Goal: Task Accomplishment & Management: Complete application form

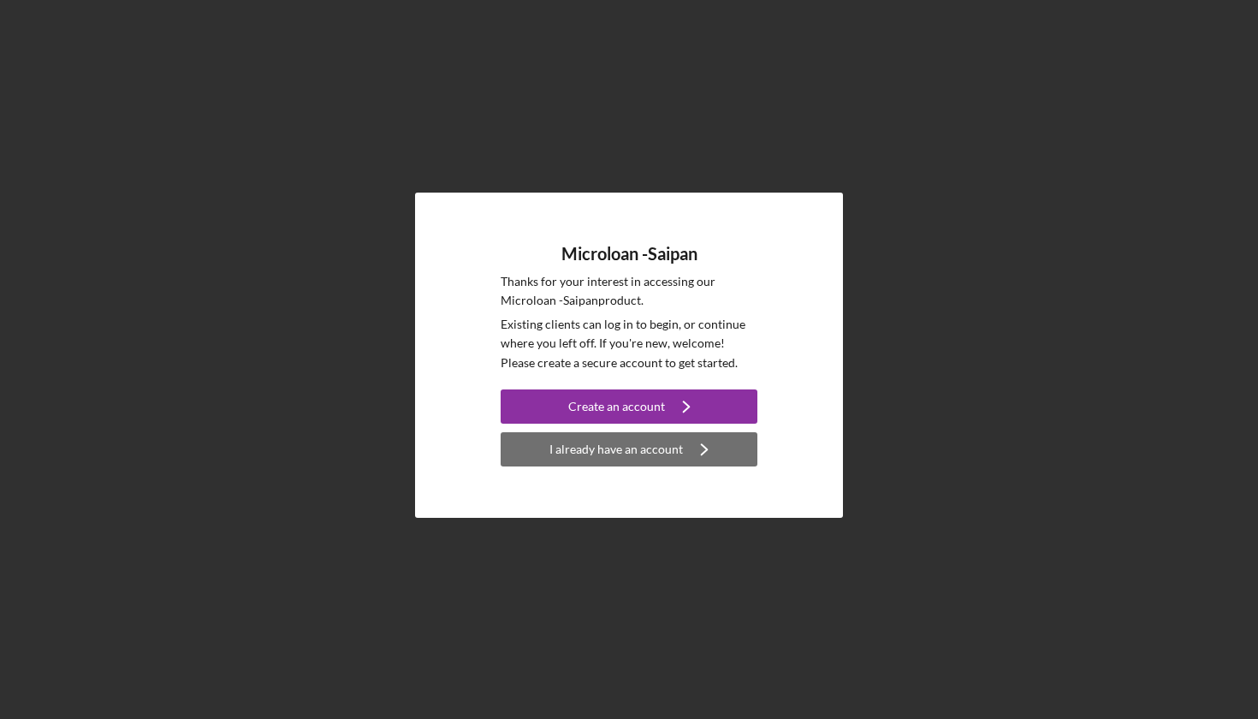
click at [659, 455] on div "I already have an account" at bounding box center [615, 449] width 133 height 34
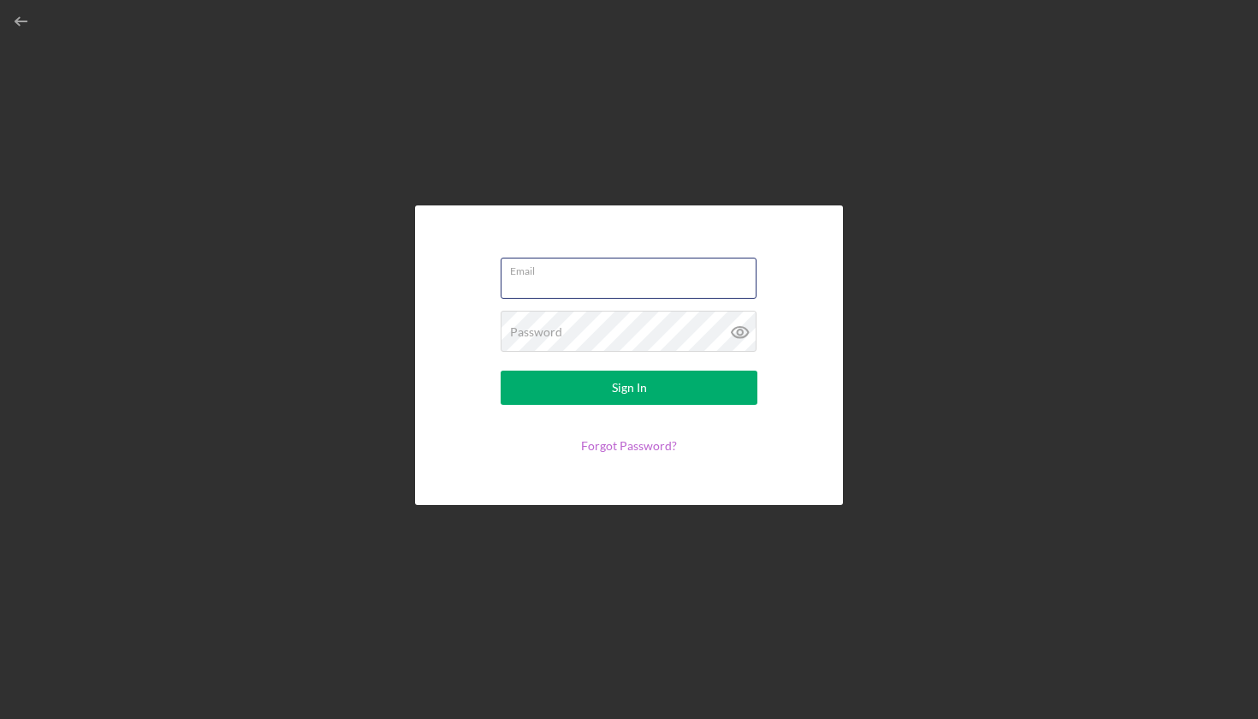
type input "[EMAIL_ADDRESS][DOMAIN_NAME]"
click at [629, 387] on button "Sign In" at bounding box center [629, 387] width 257 height 34
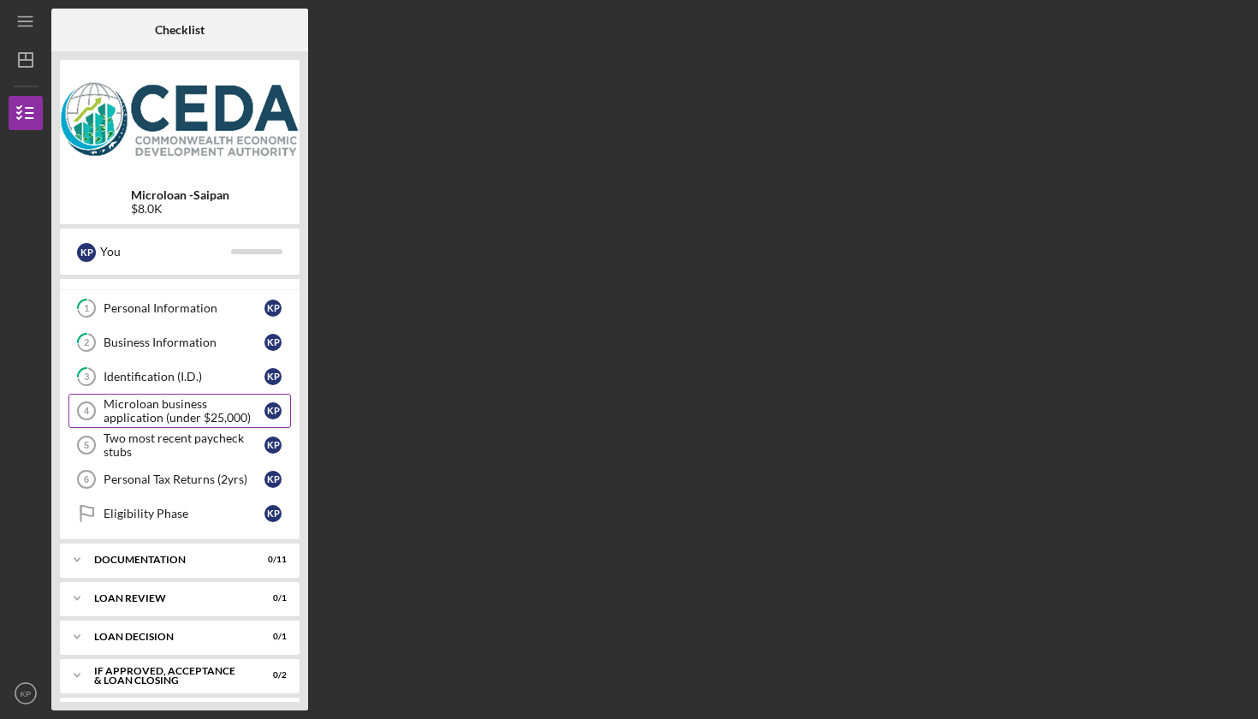
scroll to position [29, 0]
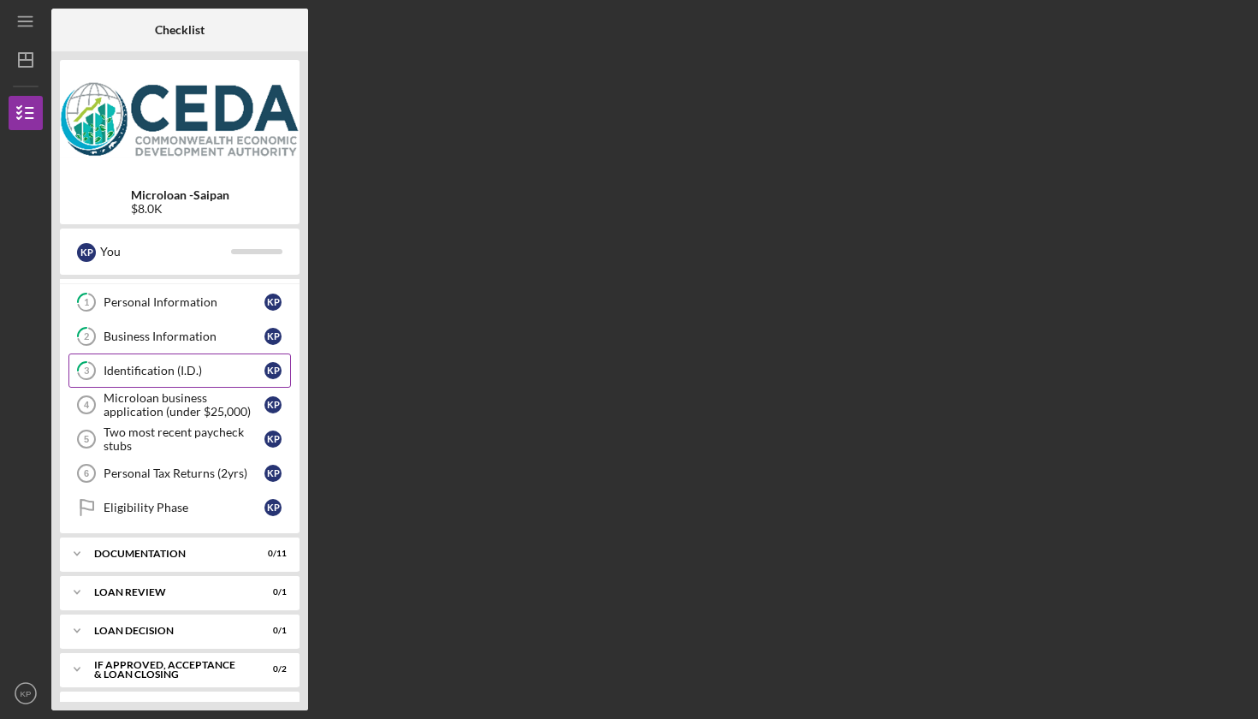
click at [169, 365] on div "Identification (I.D.)" at bounding box center [184, 371] width 161 height 14
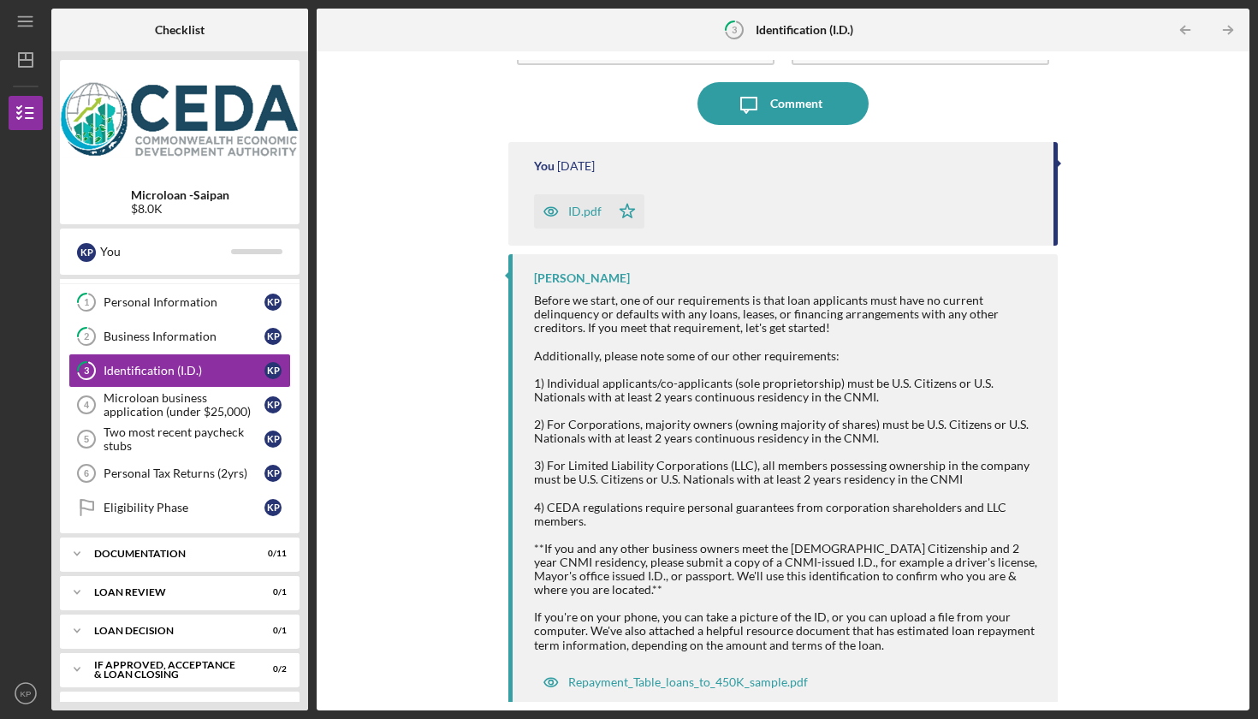
scroll to position [117, 0]
click at [219, 405] on div "Microloan business application (under $25,000)" at bounding box center [184, 404] width 161 height 27
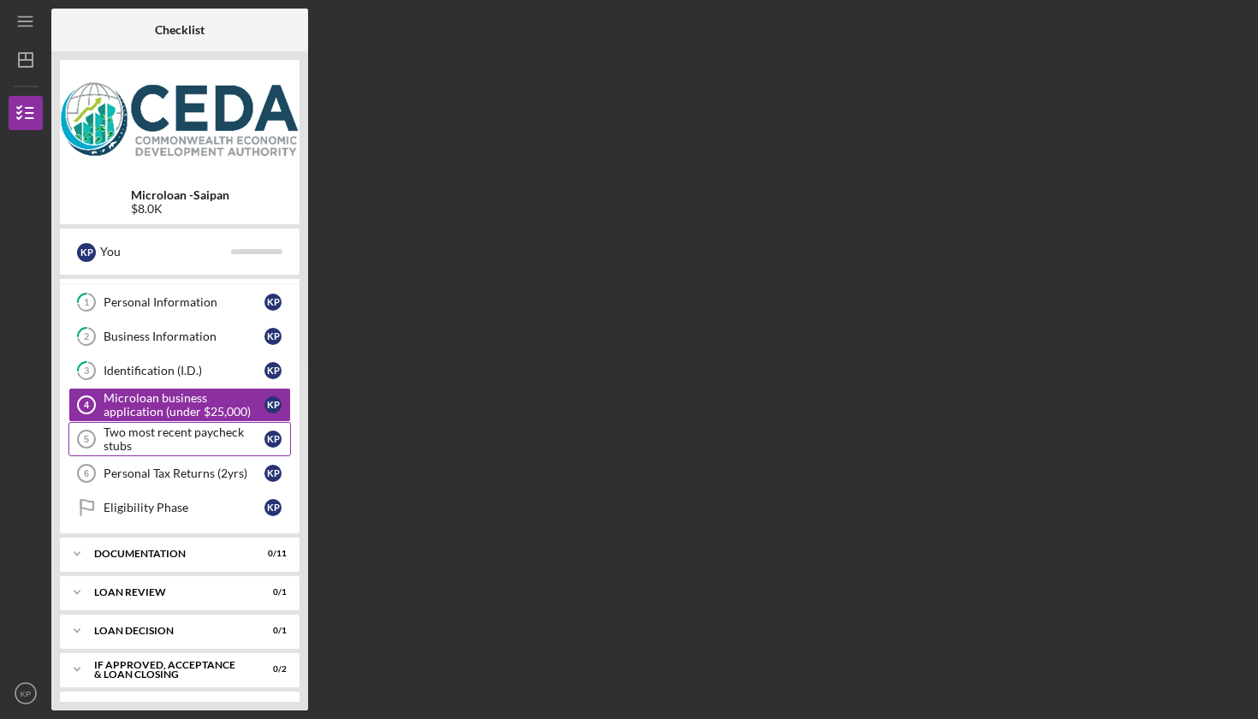
click at [195, 447] on div "Two most recent paycheck stubs" at bounding box center [184, 438] width 161 height 27
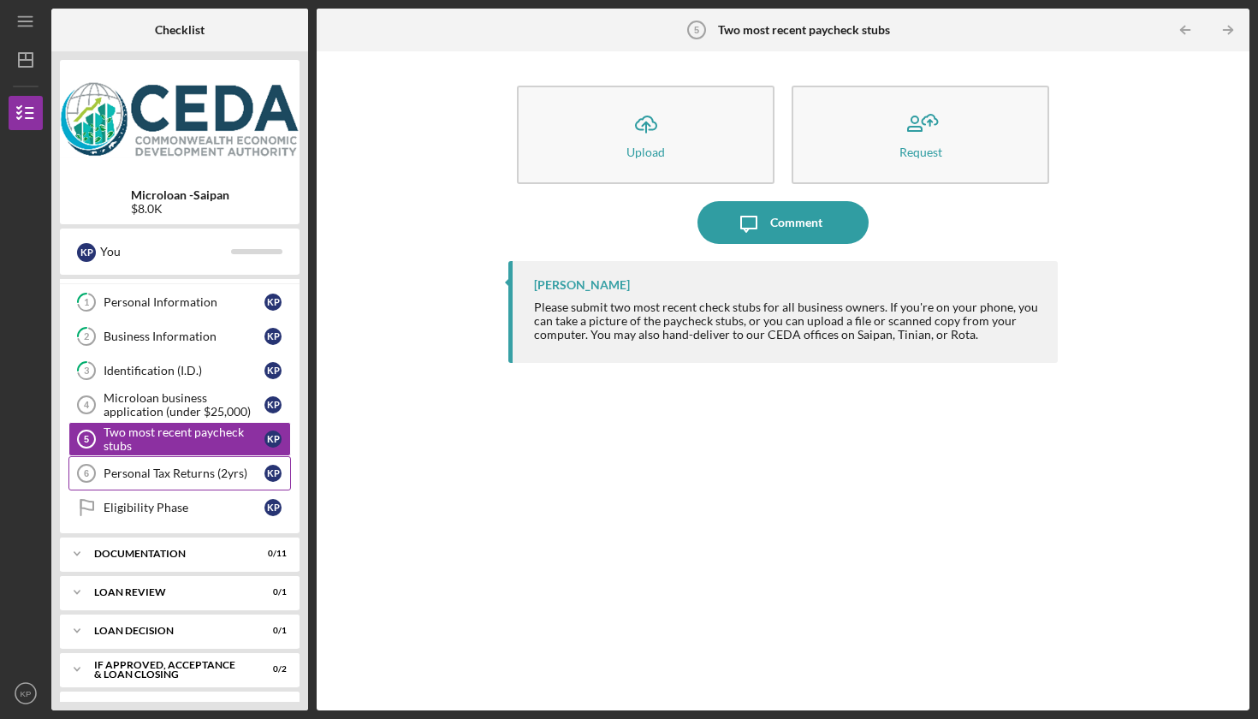
click at [123, 485] on link "Personal Tax Returns (2yrs) 6 Personal Tax Returns (2yrs) K P" at bounding box center [179, 473] width 222 height 34
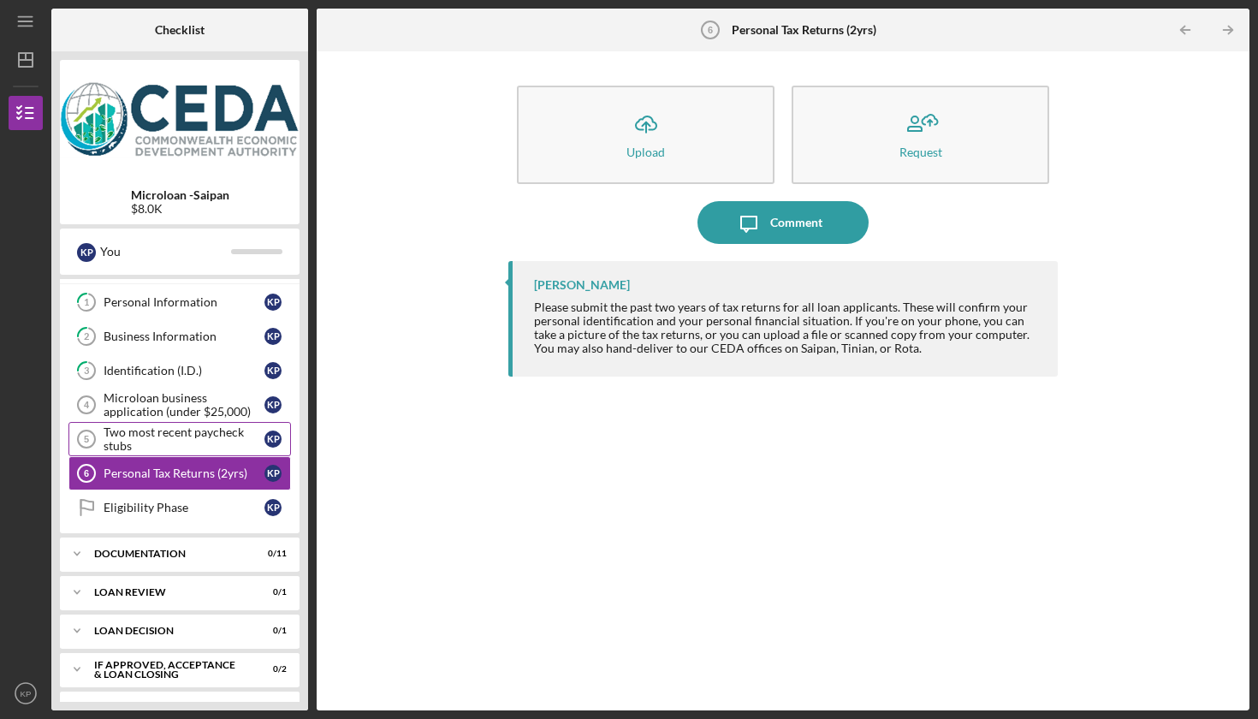
click at [188, 441] on div "Two most recent paycheck stubs" at bounding box center [184, 438] width 161 height 27
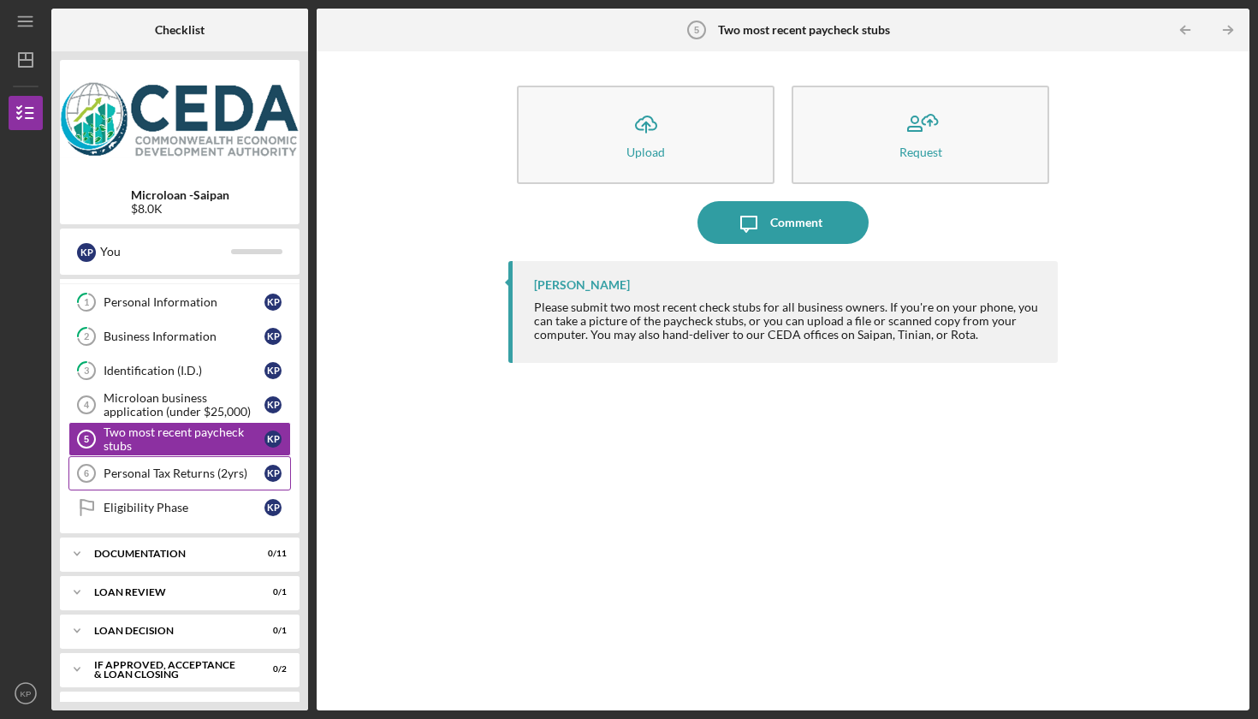
click at [181, 463] on link "Personal Tax Returns (2yrs) 6 Personal Tax Returns (2yrs) K P" at bounding box center [179, 473] width 222 height 34
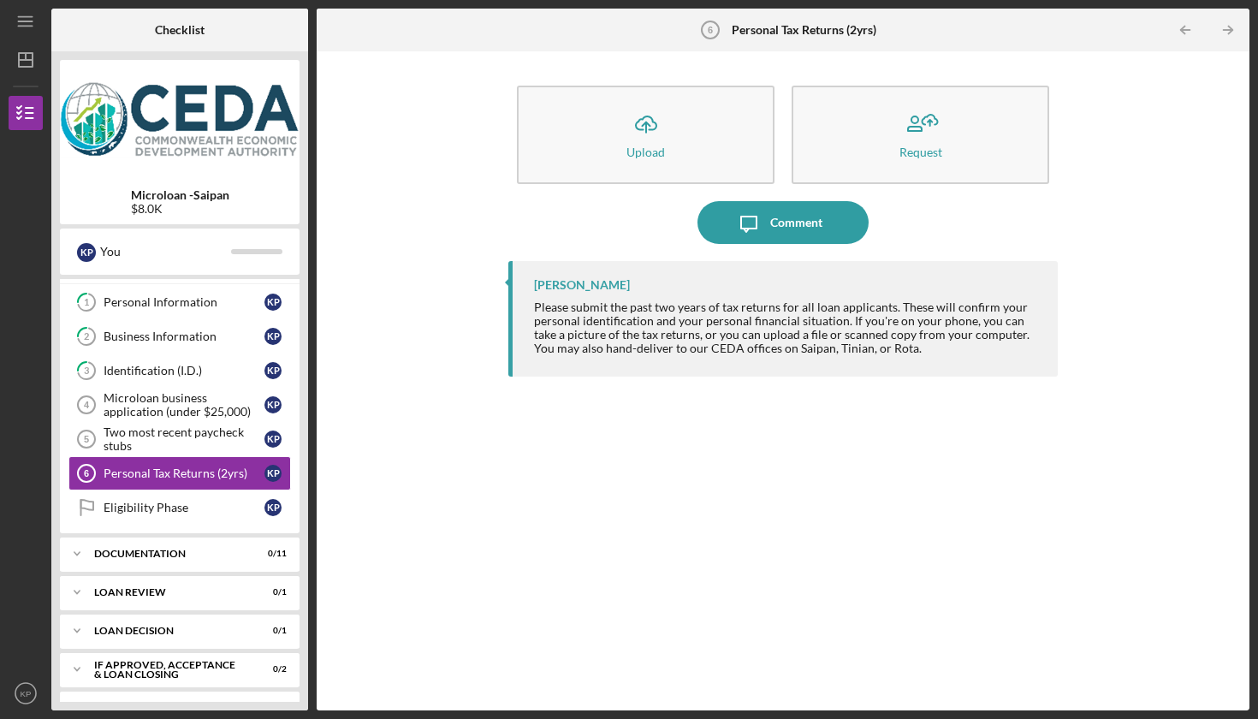
click at [150, 279] on div "Icon/Expander Phase 1 - Eligibility 0 / 7" at bounding box center [180, 266] width 240 height 35
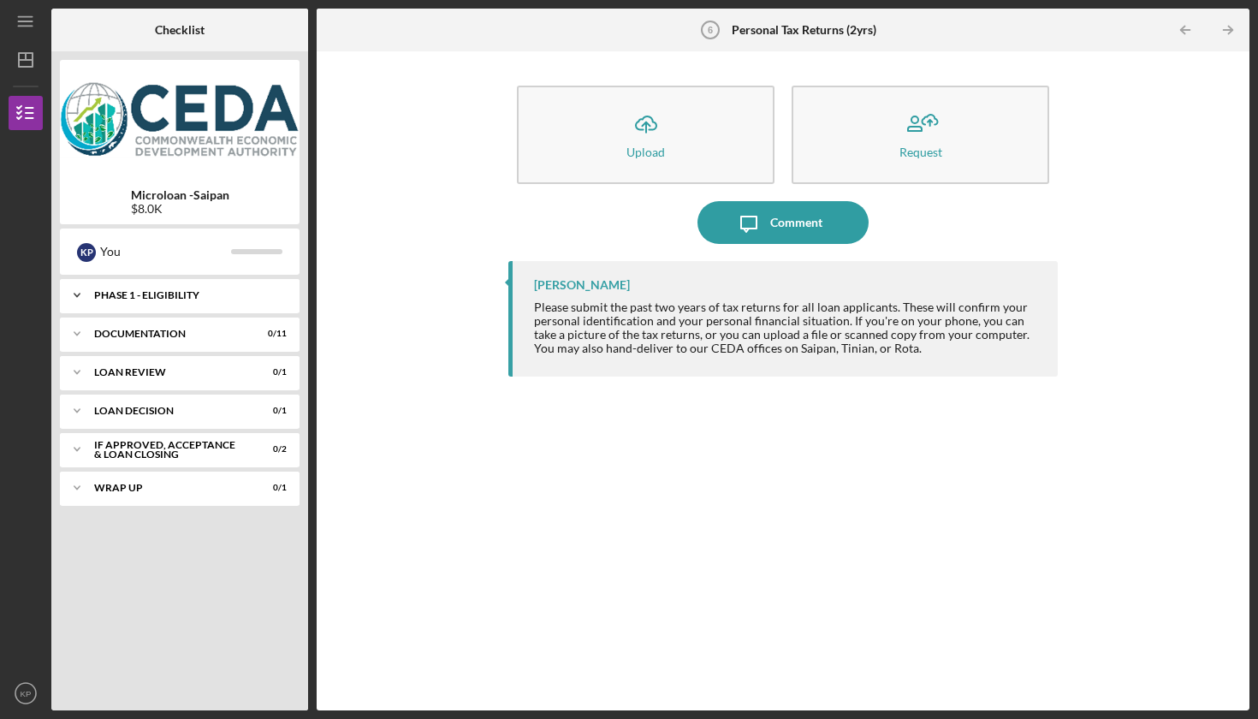
click at [148, 297] on div "Phase 1 - Eligibility" at bounding box center [186, 295] width 184 height 10
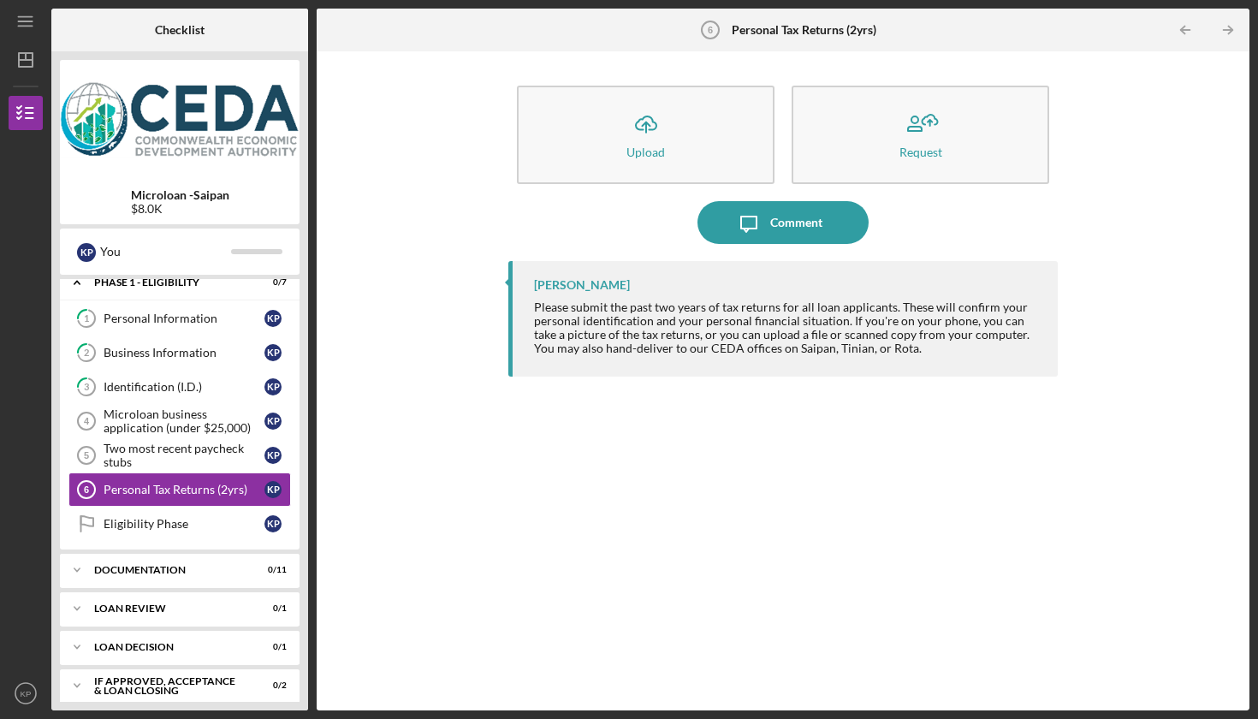
click at [144, 195] on b "Microloan -Saipan" at bounding box center [180, 195] width 98 height 14
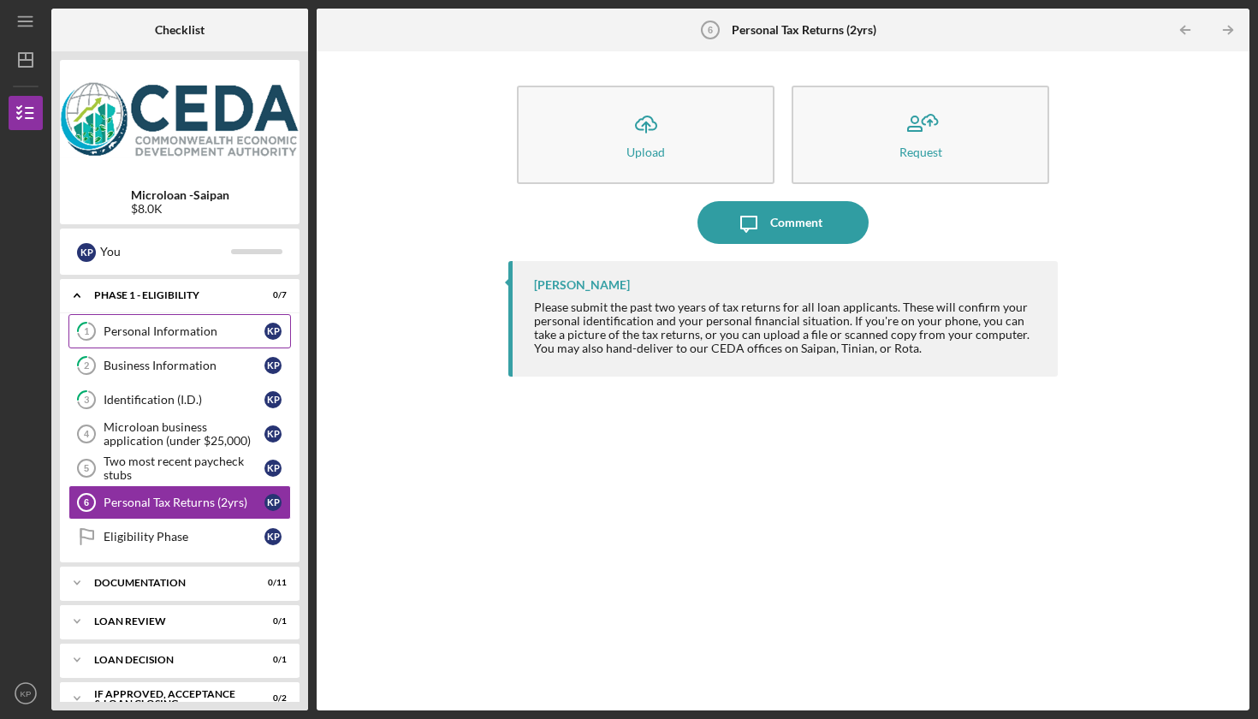
scroll to position [0, 0]
click at [121, 325] on div "Personal Information" at bounding box center [184, 331] width 161 height 14
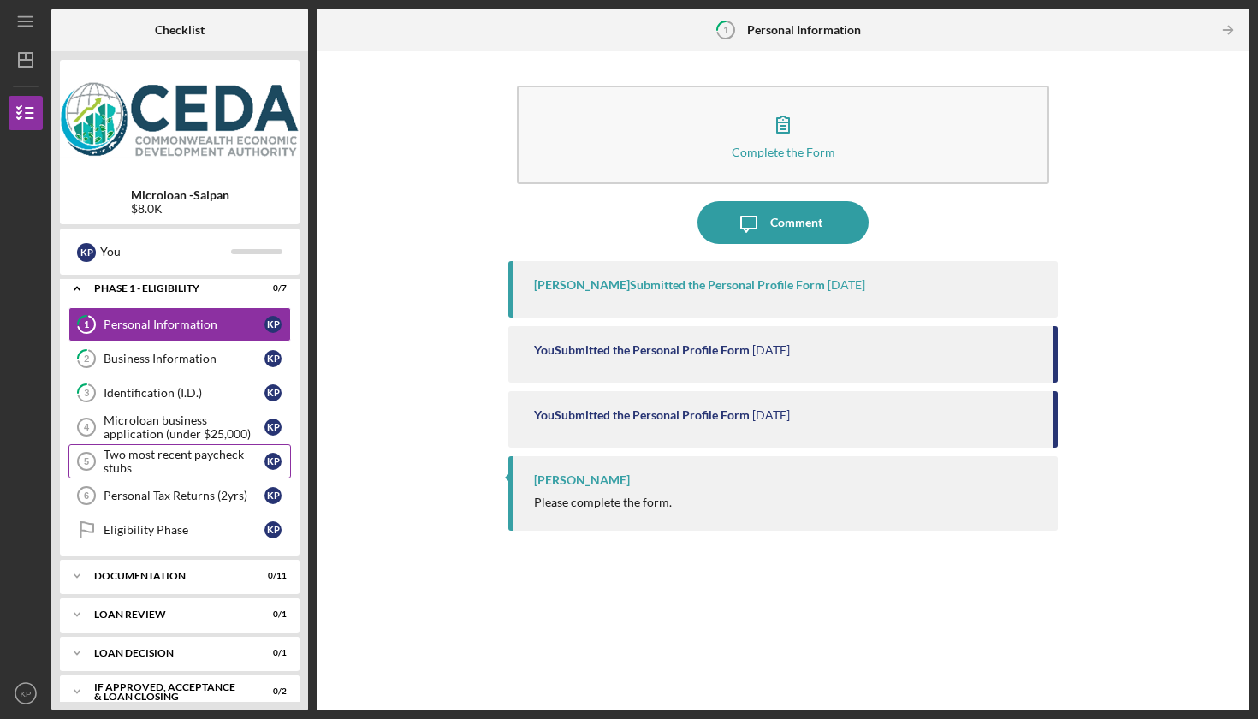
scroll to position [10, 0]
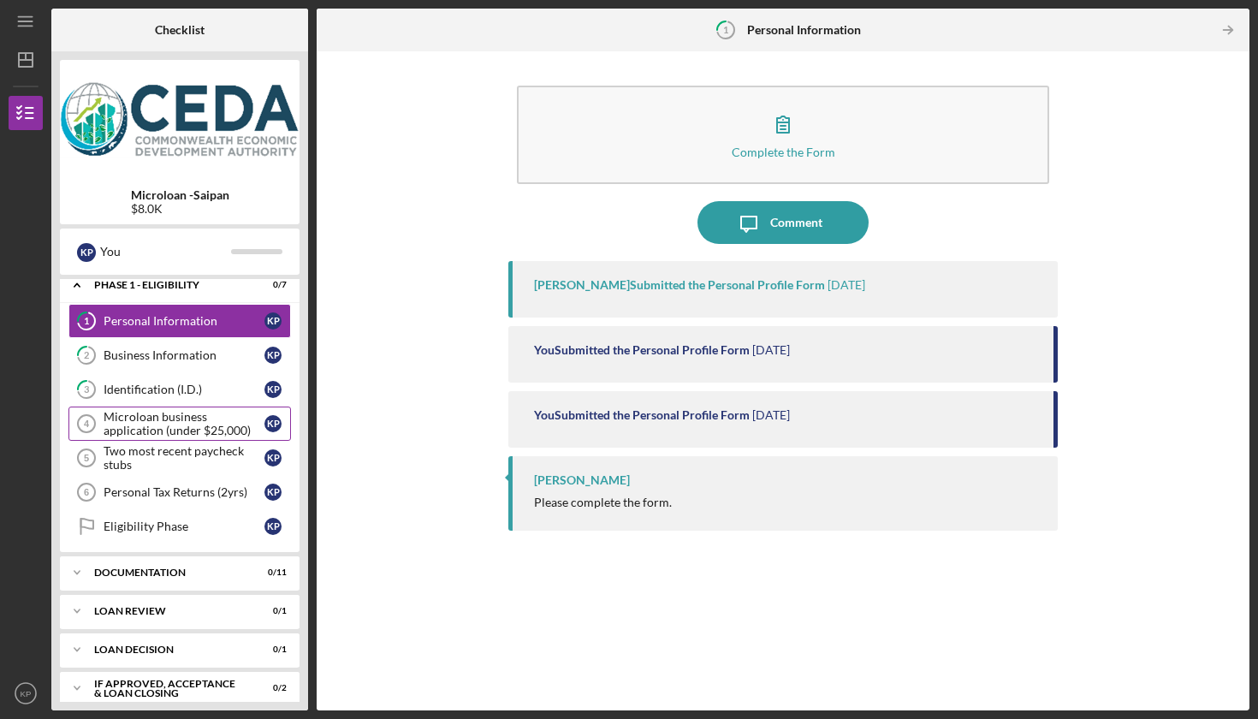
click at [196, 428] on div "Microloan business application (under $25,000)" at bounding box center [184, 423] width 161 height 27
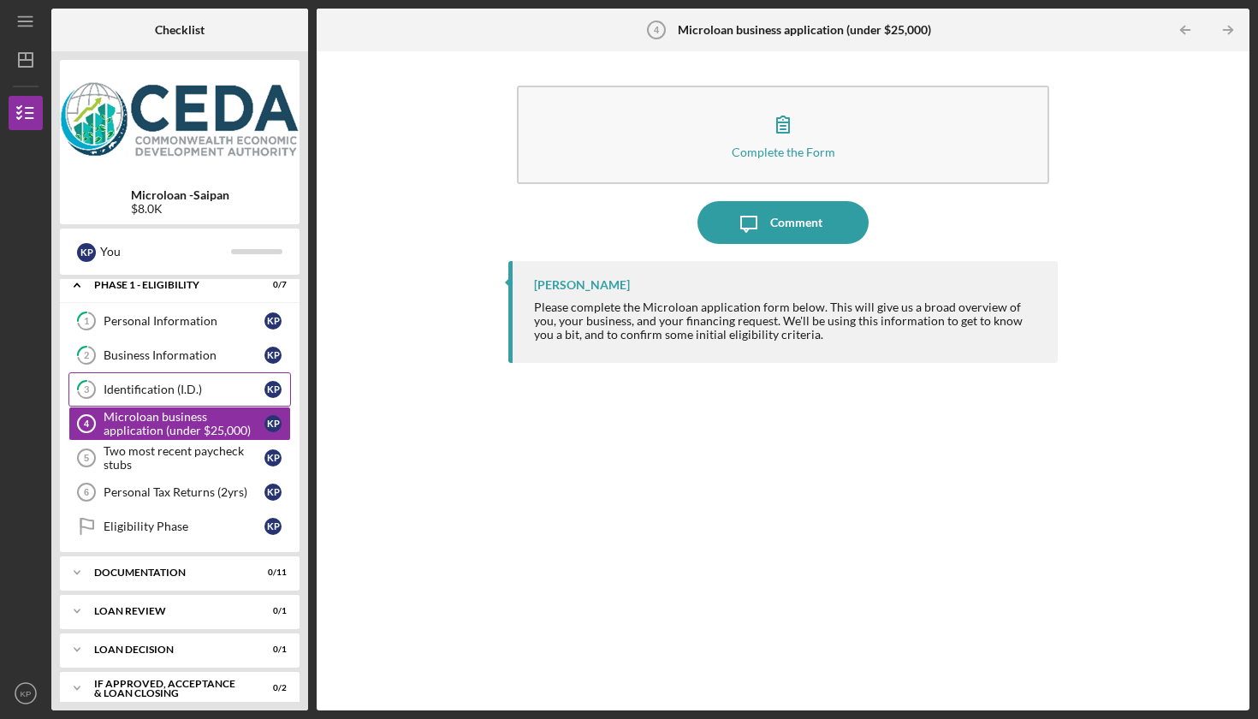
click at [206, 380] on link "3 Identification (I.D.) K P" at bounding box center [179, 389] width 222 height 34
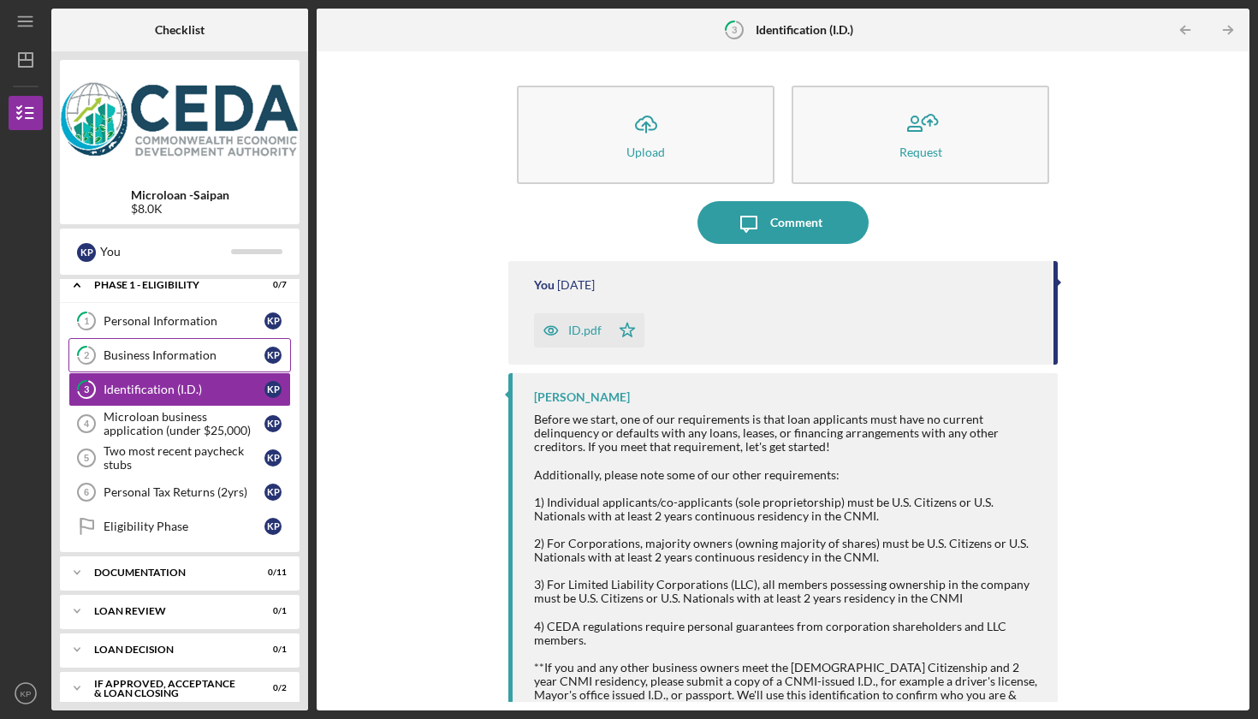
click at [165, 353] on div "Business Information" at bounding box center [184, 355] width 161 height 14
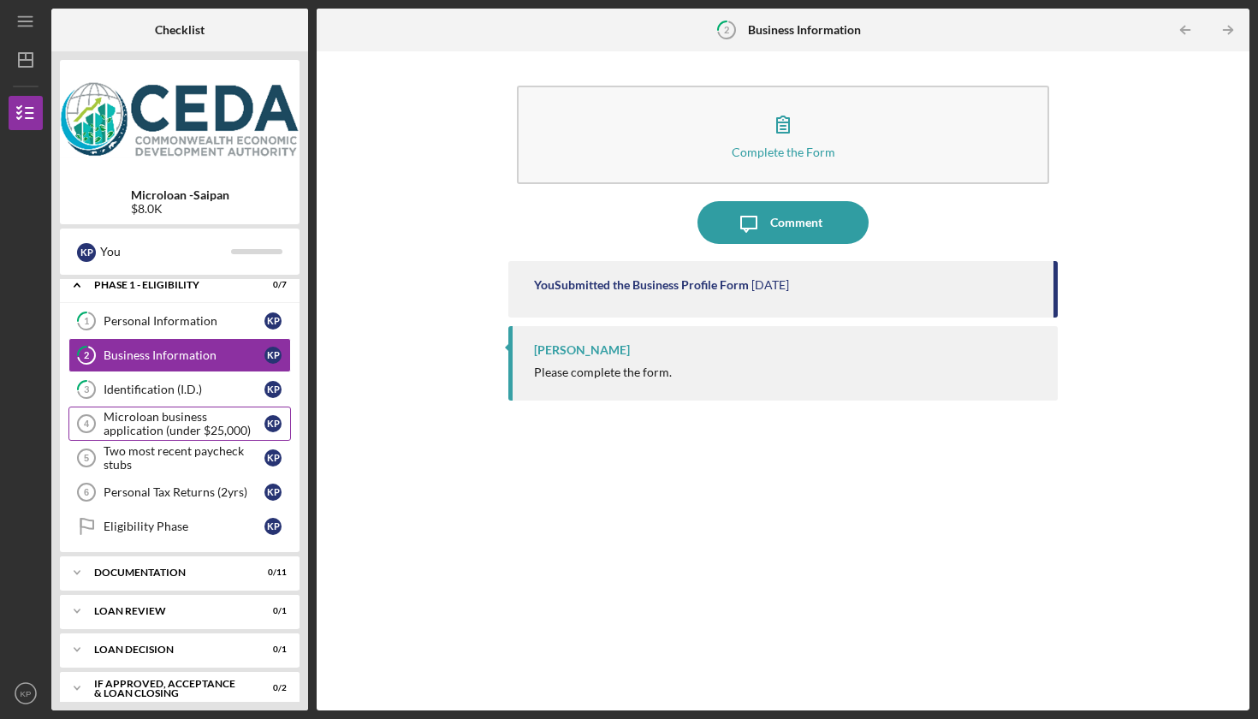
click at [193, 420] on div "Microloan business application (under $25,000)" at bounding box center [184, 423] width 161 height 27
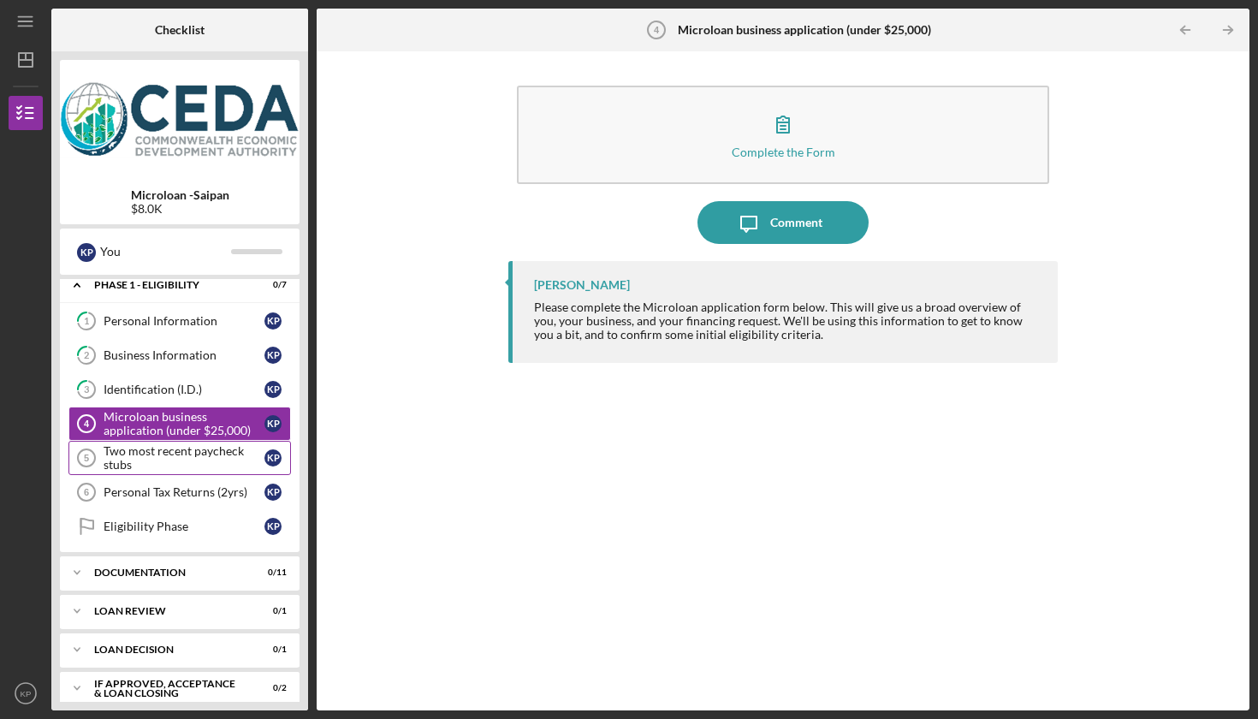
click at [217, 450] on div "Two most recent paycheck stubs" at bounding box center [184, 457] width 161 height 27
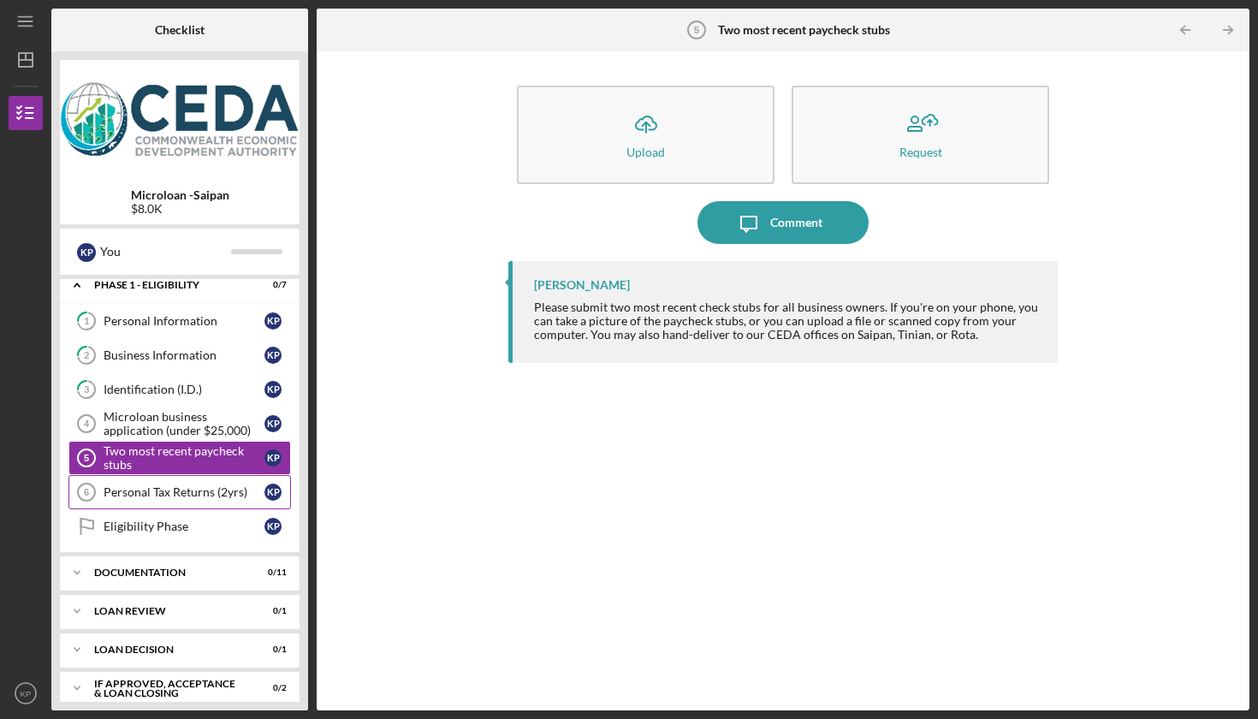
click at [210, 501] on link "Personal Tax Returns (2yrs) 6 Personal Tax Returns (2yrs) K P" at bounding box center [179, 492] width 222 height 34
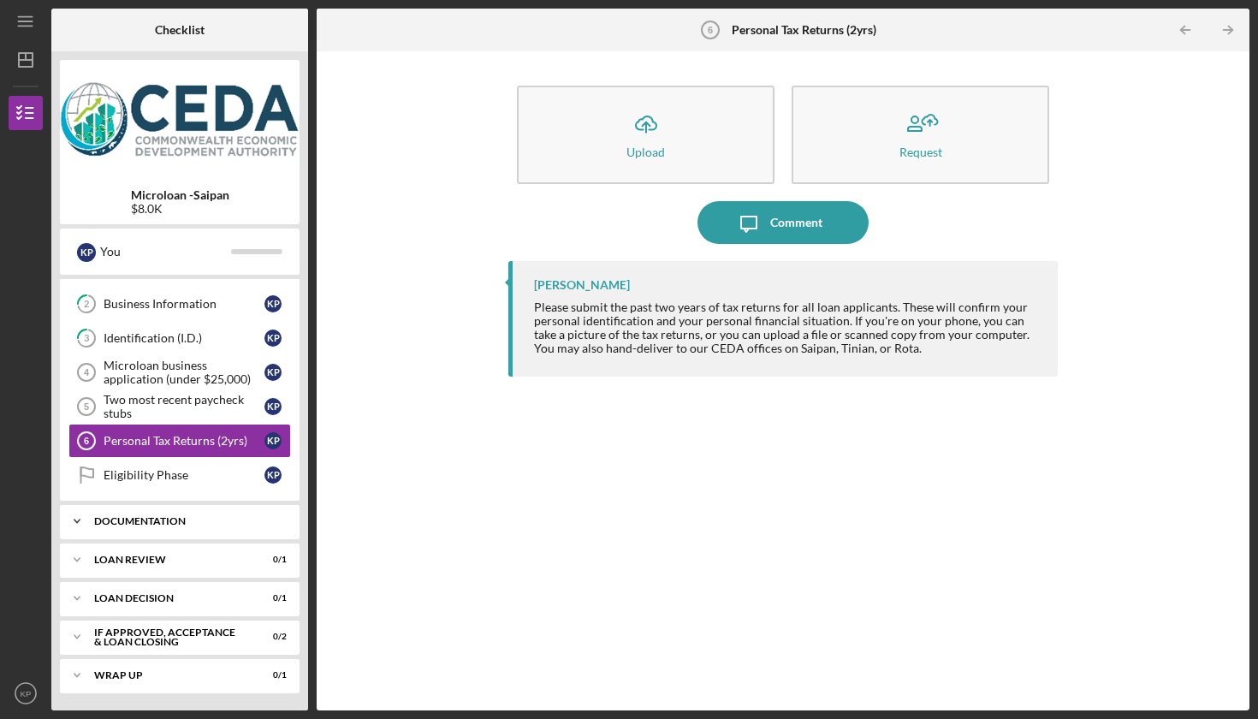
click at [184, 524] on div "Documentation" at bounding box center [186, 521] width 184 height 10
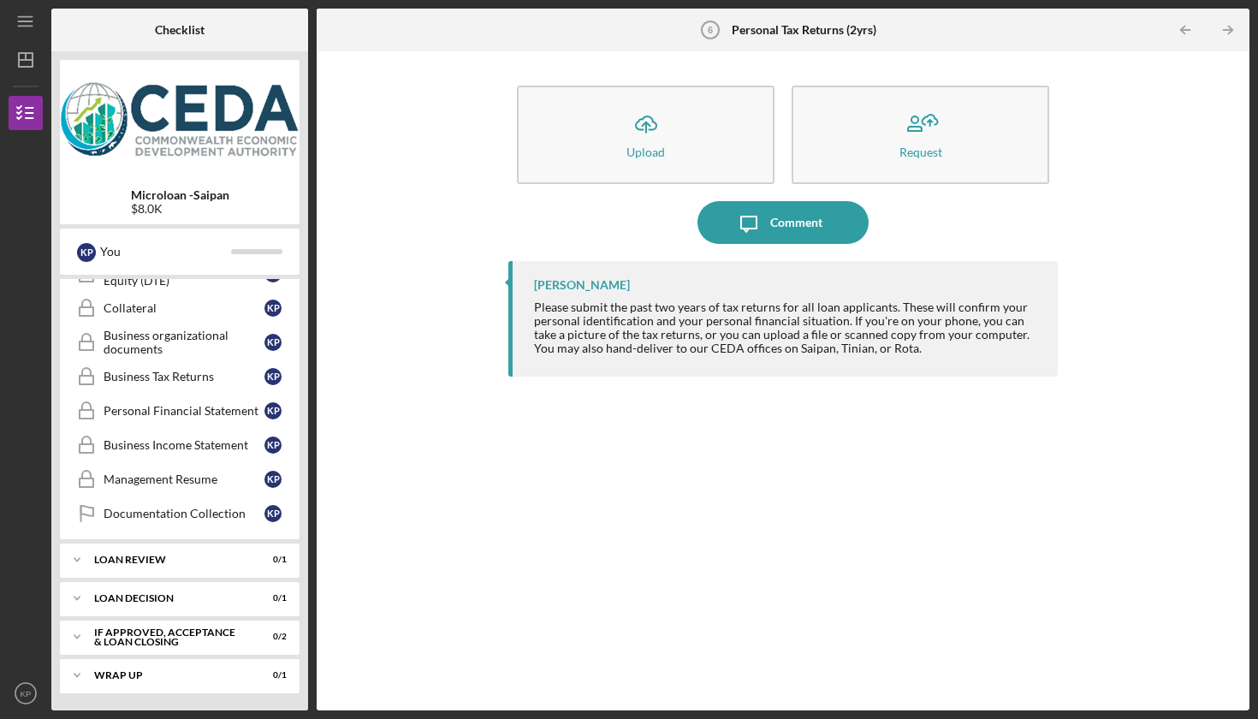
scroll to position [447, 0]
click at [145, 553] on div "Icon/Expander Loan Review 0 / 1" at bounding box center [180, 559] width 240 height 34
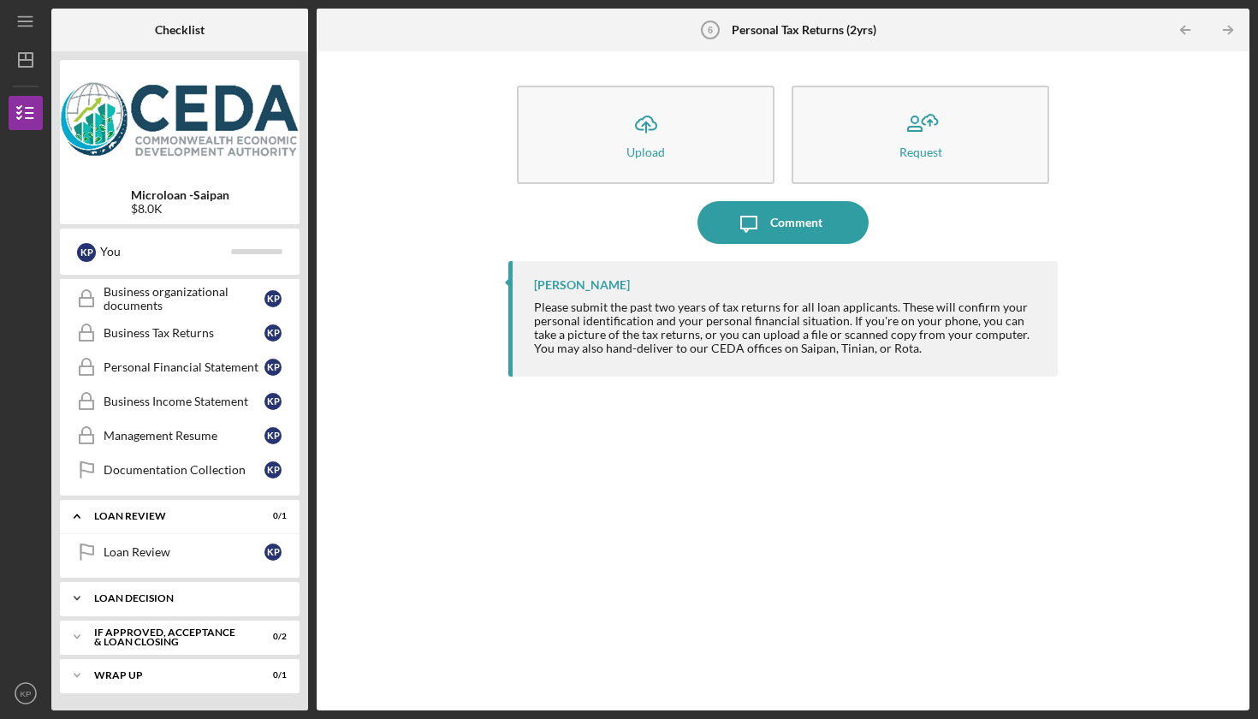
click at [139, 585] on div "Icon/Expander Loan decision 0 / 1" at bounding box center [180, 598] width 240 height 34
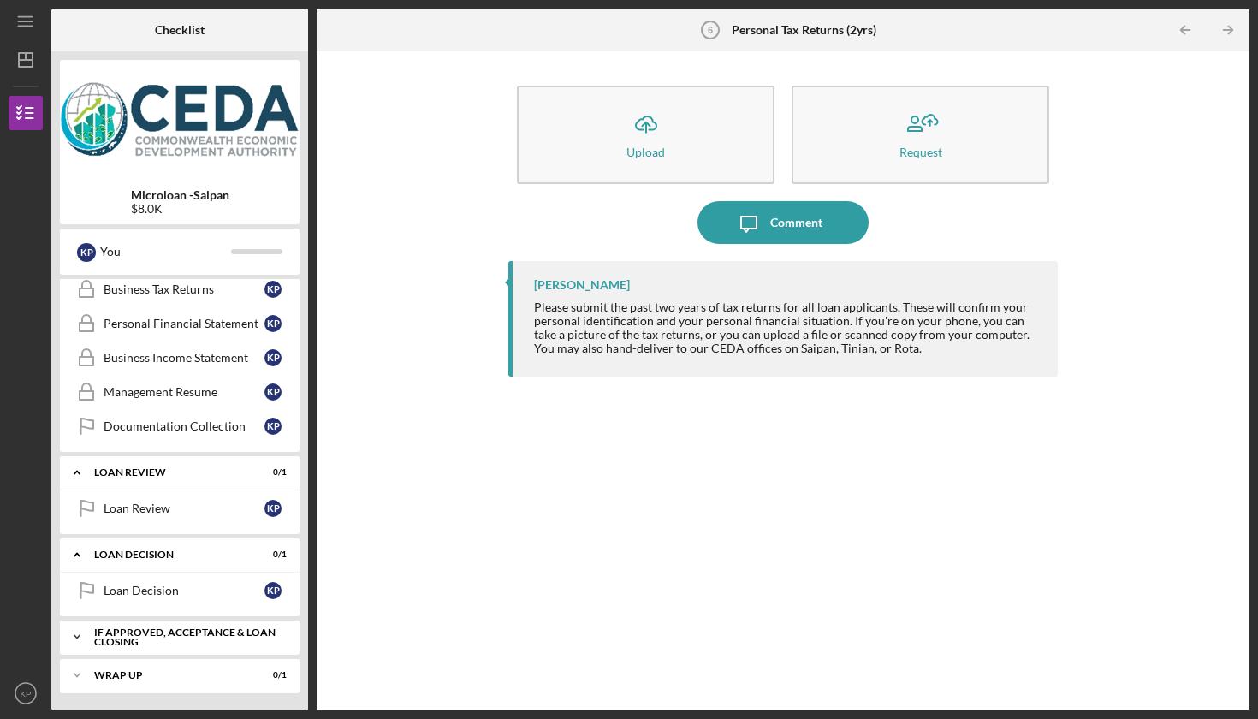
click at [148, 641] on div "If approved, acceptance & loan closing" at bounding box center [186, 637] width 184 height 20
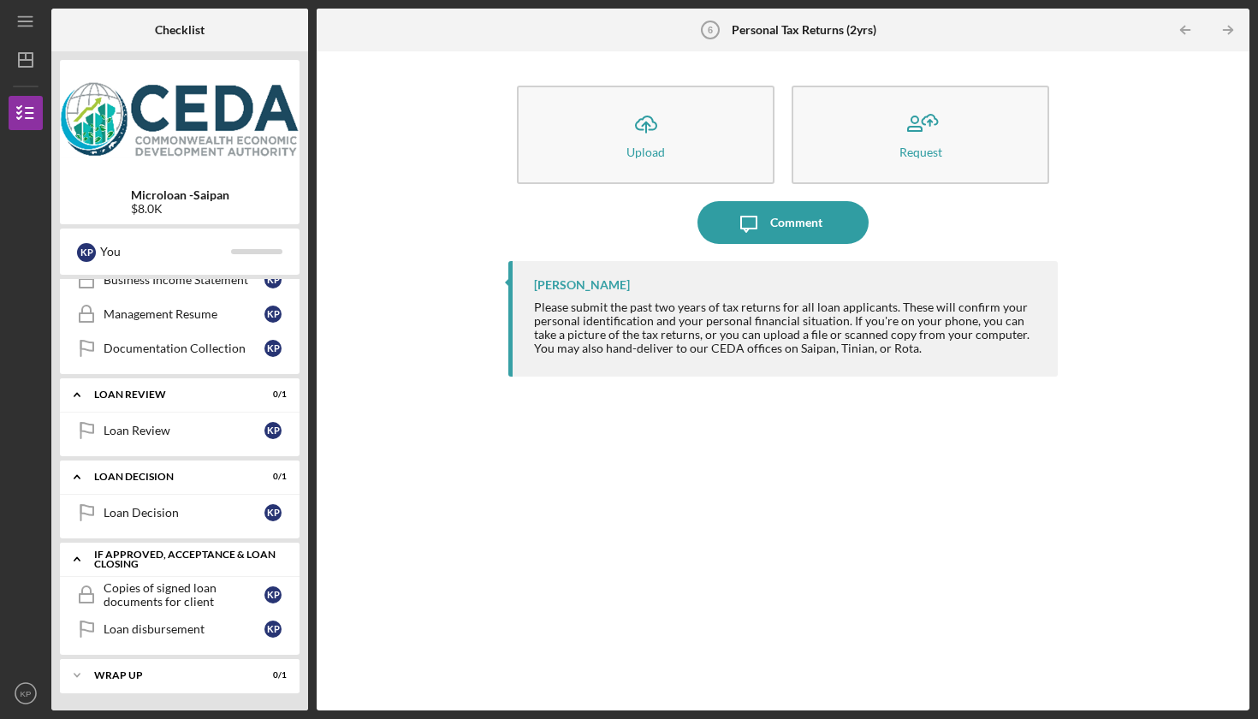
scroll to position [613, 0]
click at [133, 671] on div "Wrap up" at bounding box center [186, 675] width 184 height 10
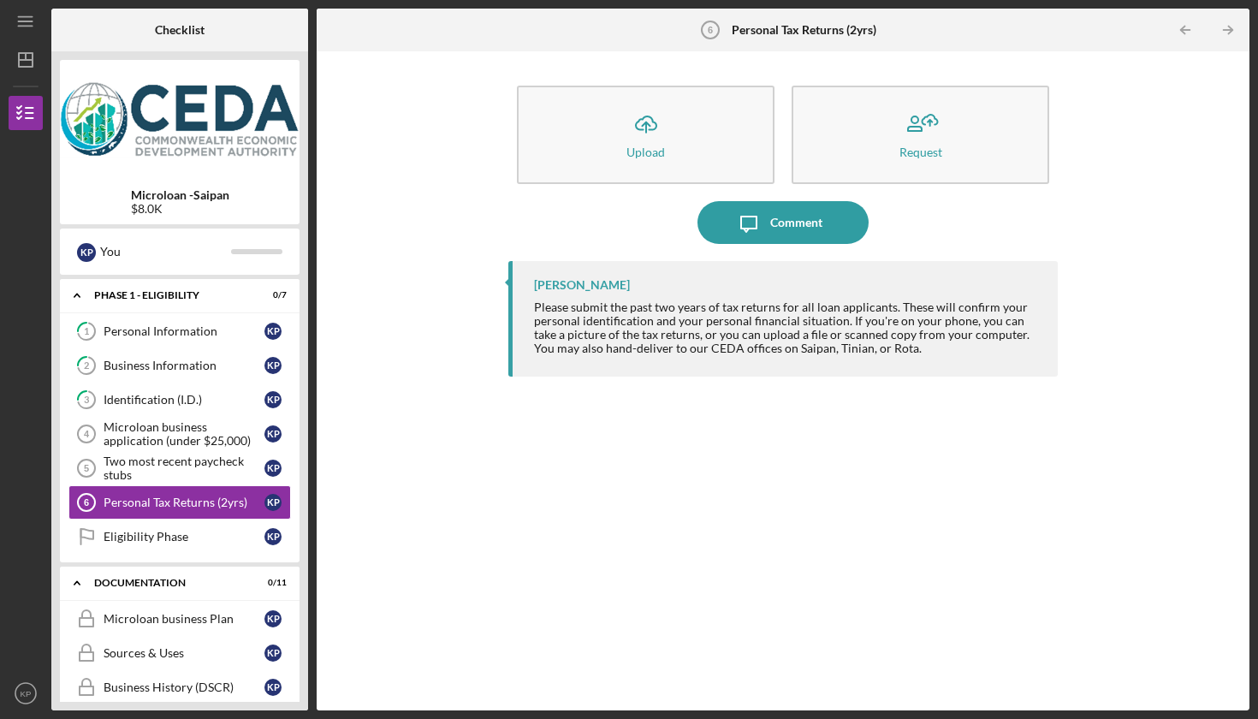
scroll to position [0, 0]
click at [165, 472] on div "Two most recent paycheck stubs" at bounding box center [184, 467] width 161 height 27
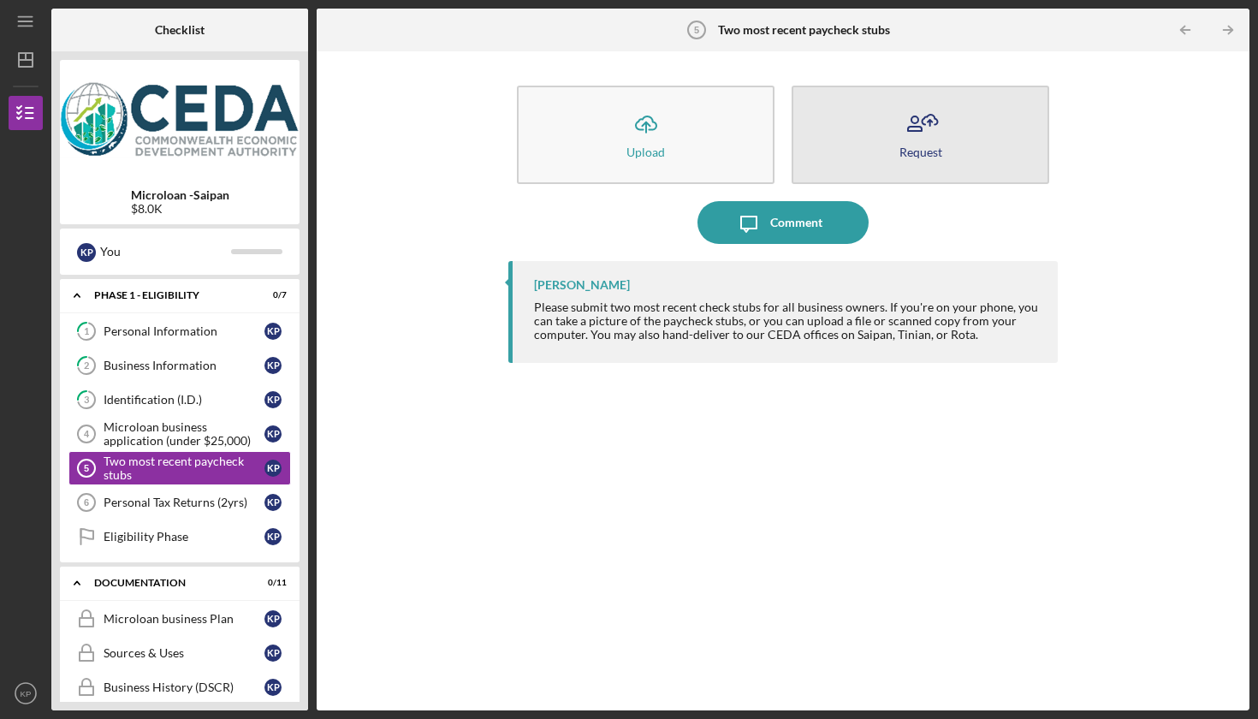
click at [904, 142] on icon "button" at bounding box center [920, 124] width 43 height 43
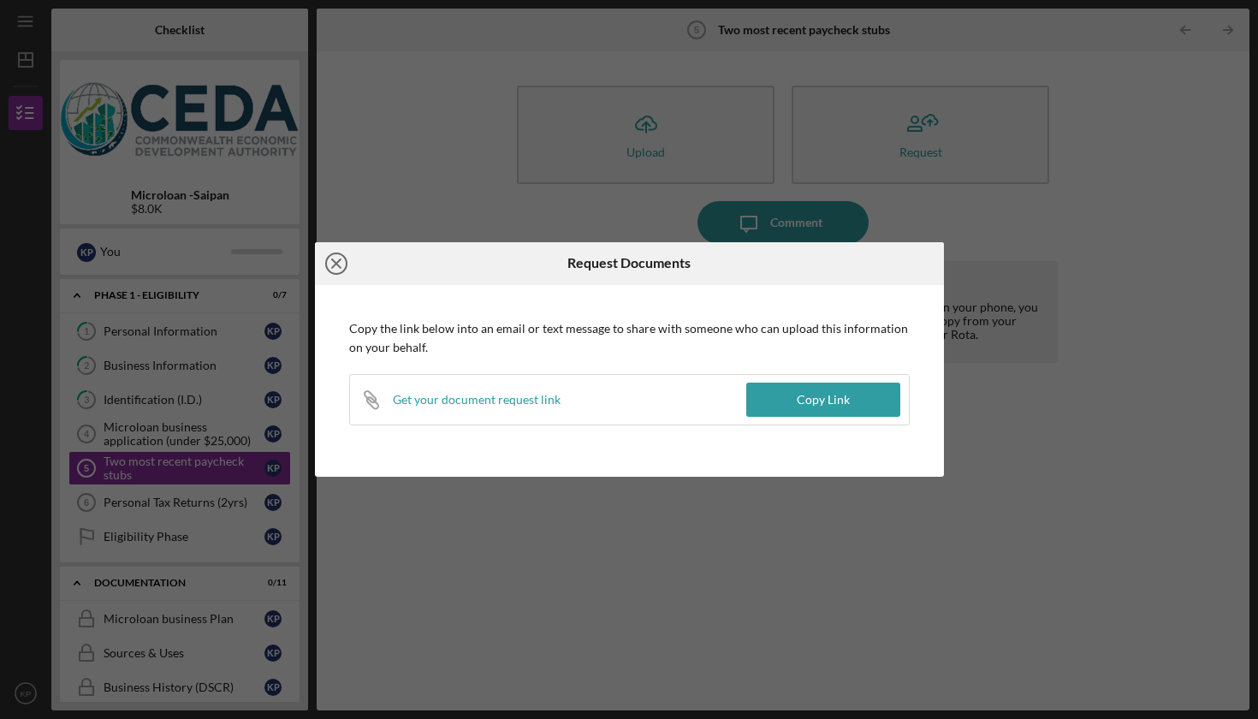
click at [331, 265] on icon "Icon/Close" at bounding box center [336, 263] width 43 height 43
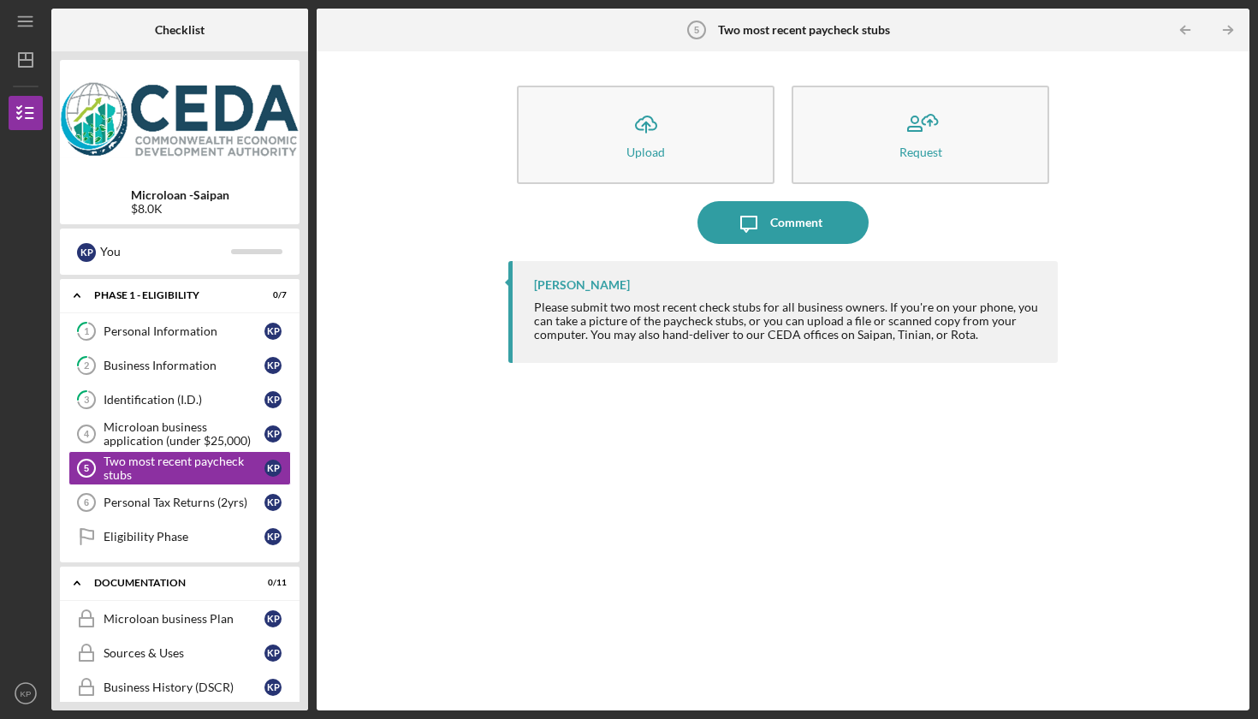
click at [508, 398] on div "[PERSON_NAME] Please submit two most recent check stubs for all business owners…" at bounding box center [782, 473] width 549 height 424
click at [140, 501] on div "Personal Tax Returns (2yrs)" at bounding box center [184, 502] width 161 height 14
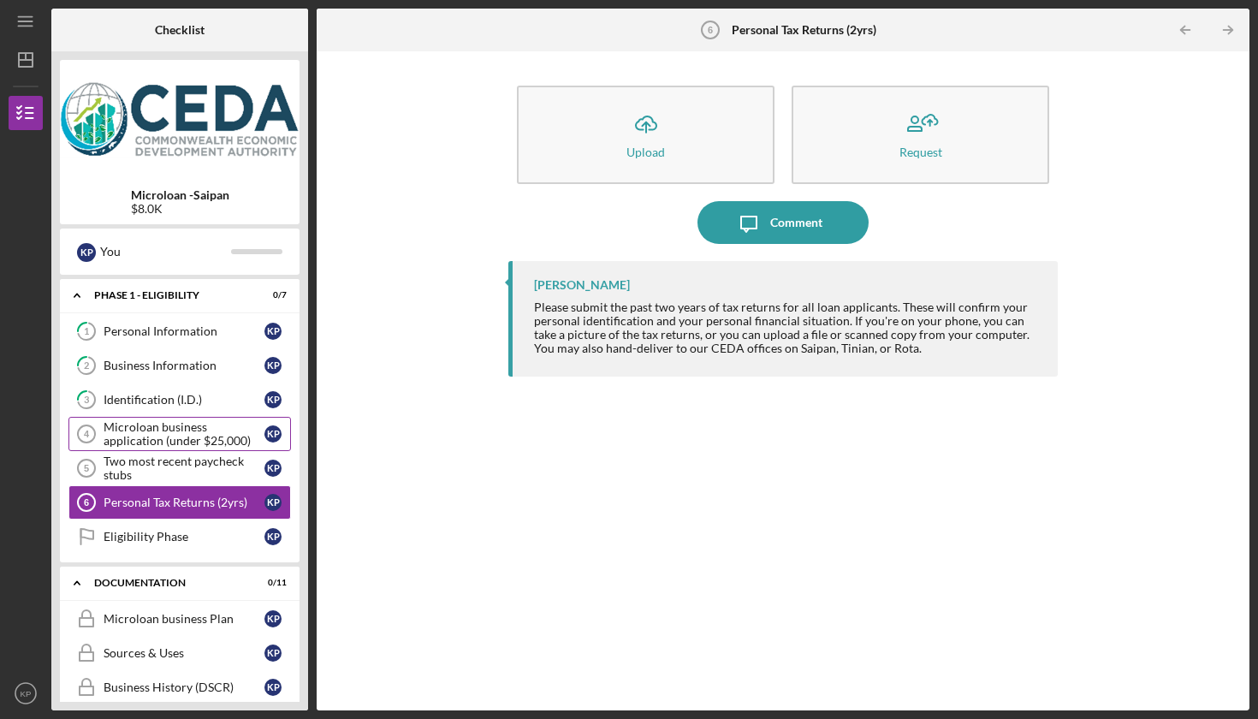
click at [144, 420] on div "Microloan business application (under $25,000)" at bounding box center [184, 433] width 161 height 27
